Goal: Information Seeking & Learning: Learn about a topic

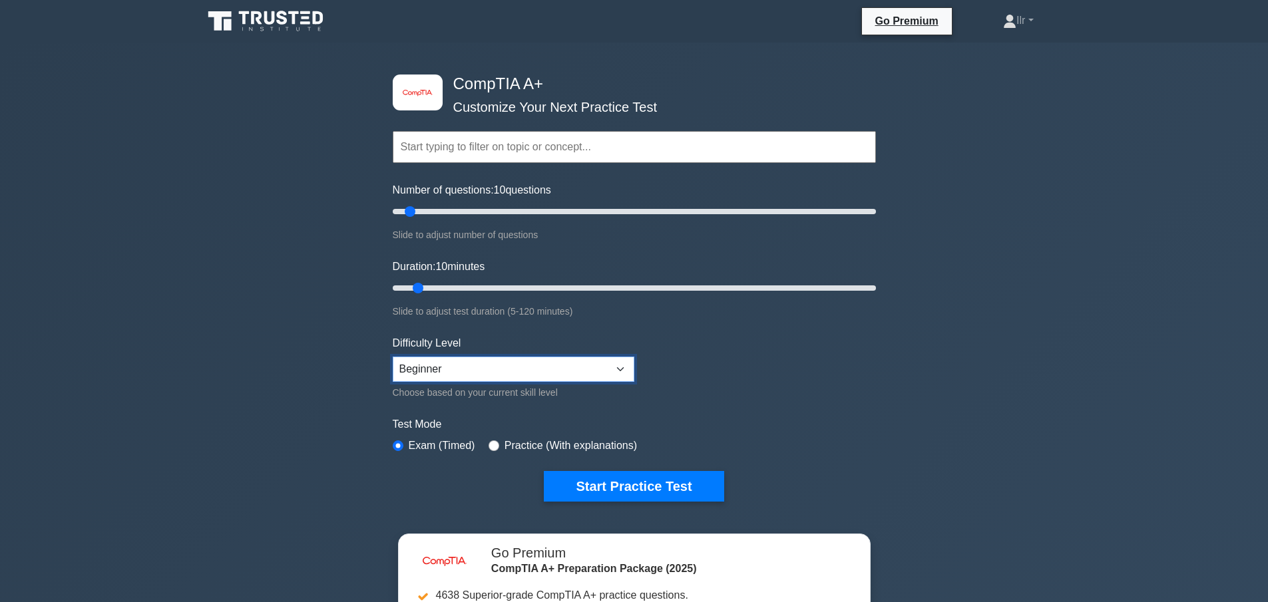
click at [605, 367] on select "Beginner Intermediate Expert" at bounding box center [514, 369] width 242 height 25
click at [490, 442] on input "radio" at bounding box center [493, 446] width 11 height 11
radio input "true"
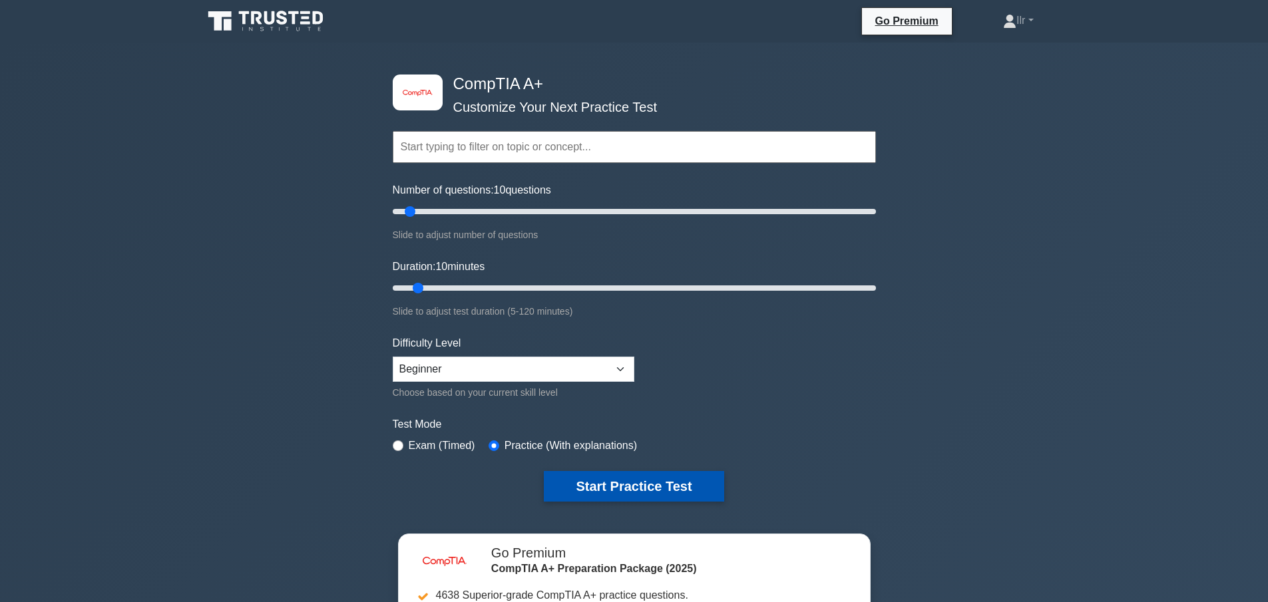
click at [624, 483] on button "Start Practice Test" at bounding box center [634, 486] width 180 height 31
click at [643, 488] on button "Start Practice Test" at bounding box center [634, 486] width 180 height 31
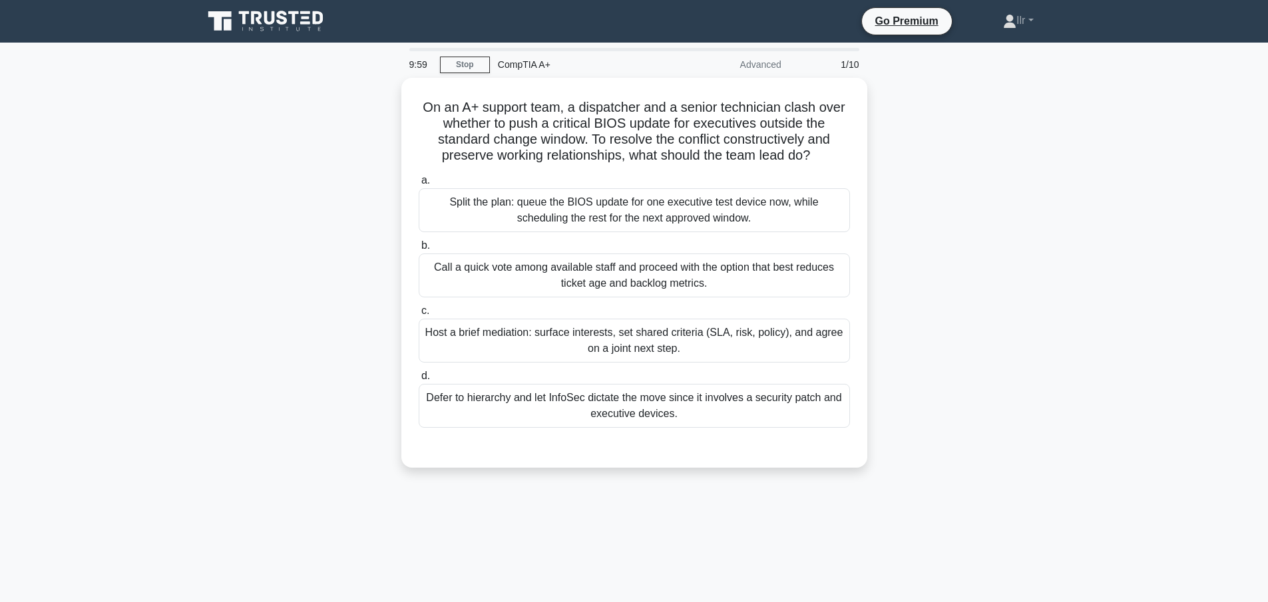
drag, startPoint x: 0, startPoint y: 0, endPoint x: 196, endPoint y: 375, distance: 423.0
click at [196, 375] on div "On an A+ support team, a dispatcher and a senior technician clash over whether …" at bounding box center [634, 281] width 878 height 406
click at [1028, 21] on link "Ilr" at bounding box center [1018, 20] width 94 height 27
click at [1004, 79] on link "Settings" at bounding box center [1024, 73] width 105 height 21
